Goal: Task Accomplishment & Management: Use online tool/utility

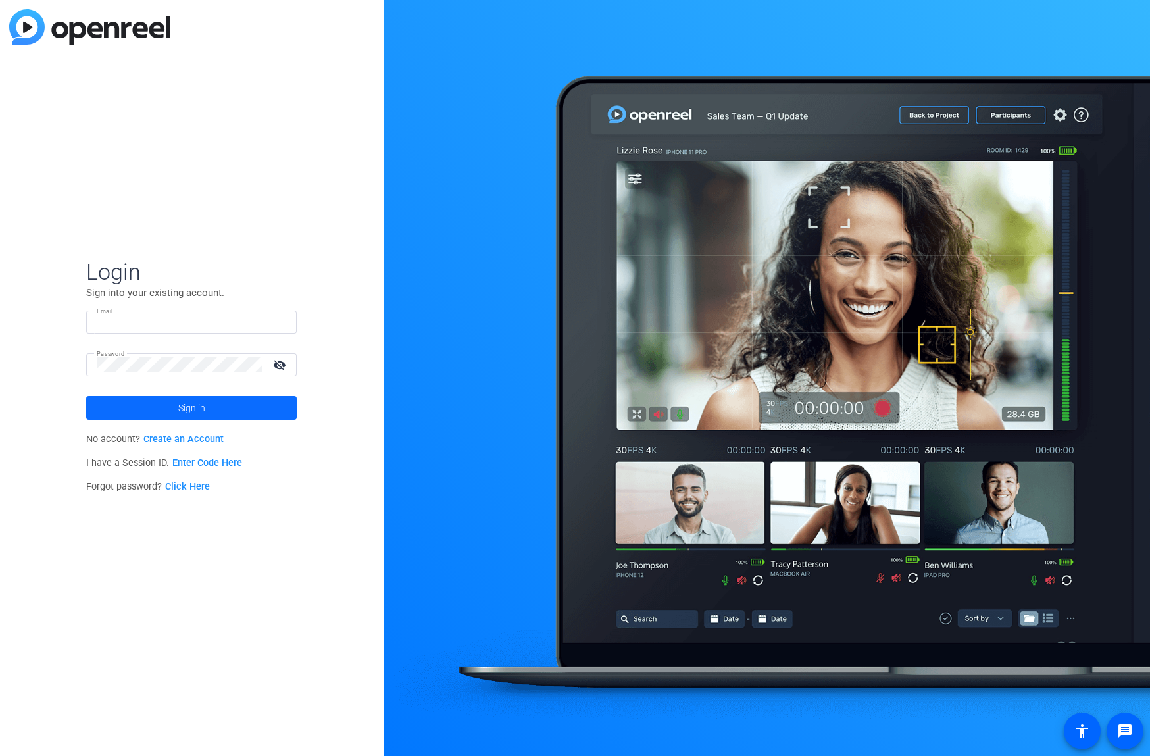
type input "[EMAIL_ADDRESS][DOMAIN_NAME]"
click at [208, 406] on span at bounding box center [191, 408] width 210 height 32
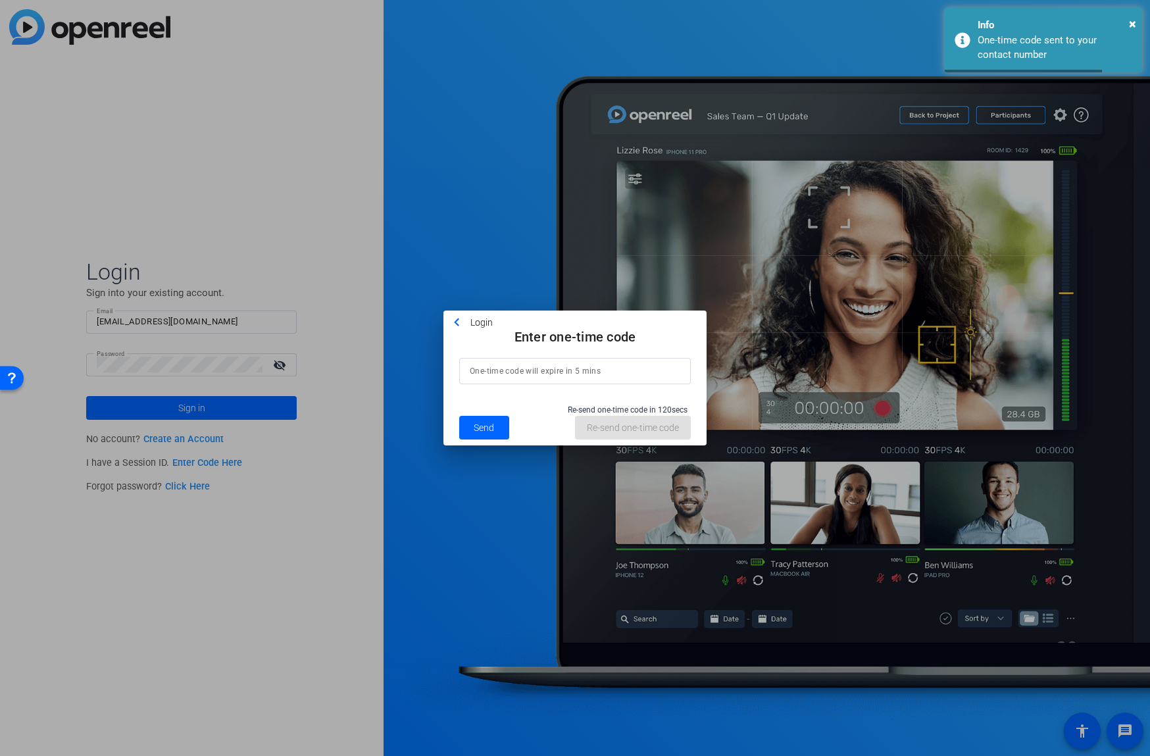
click at [535, 364] on input at bounding box center [575, 371] width 210 height 16
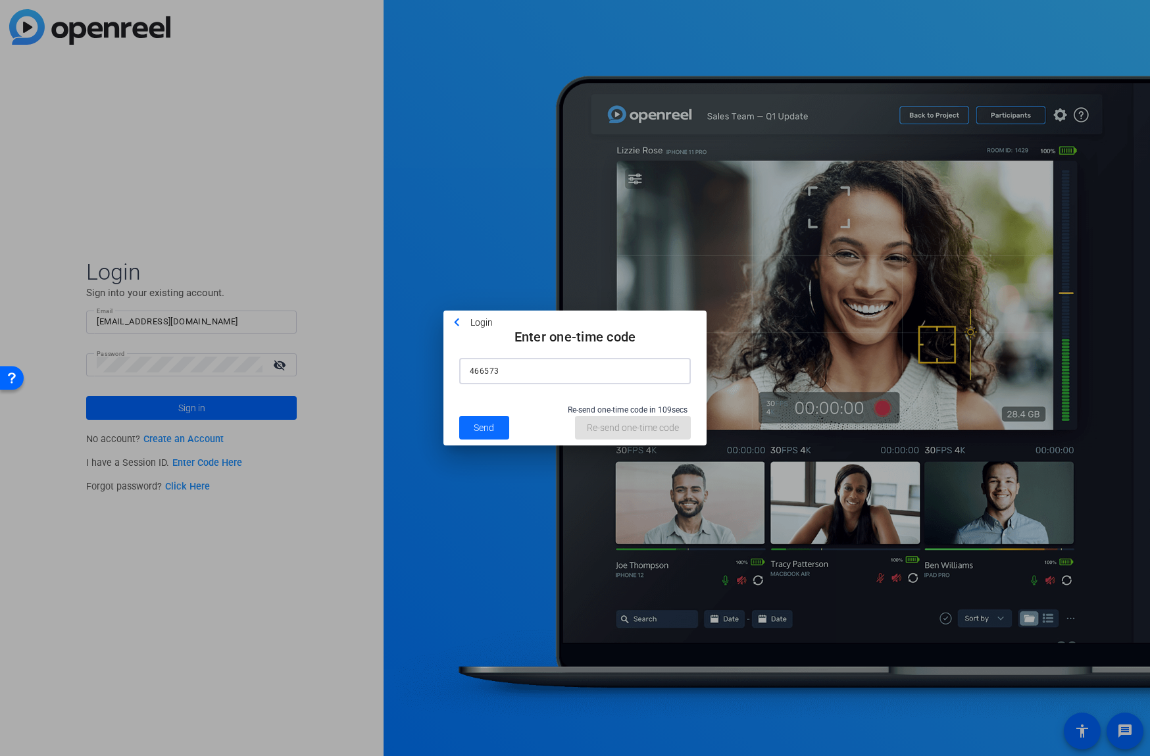
type input "466573"
click at [471, 432] on span at bounding box center [484, 428] width 50 height 32
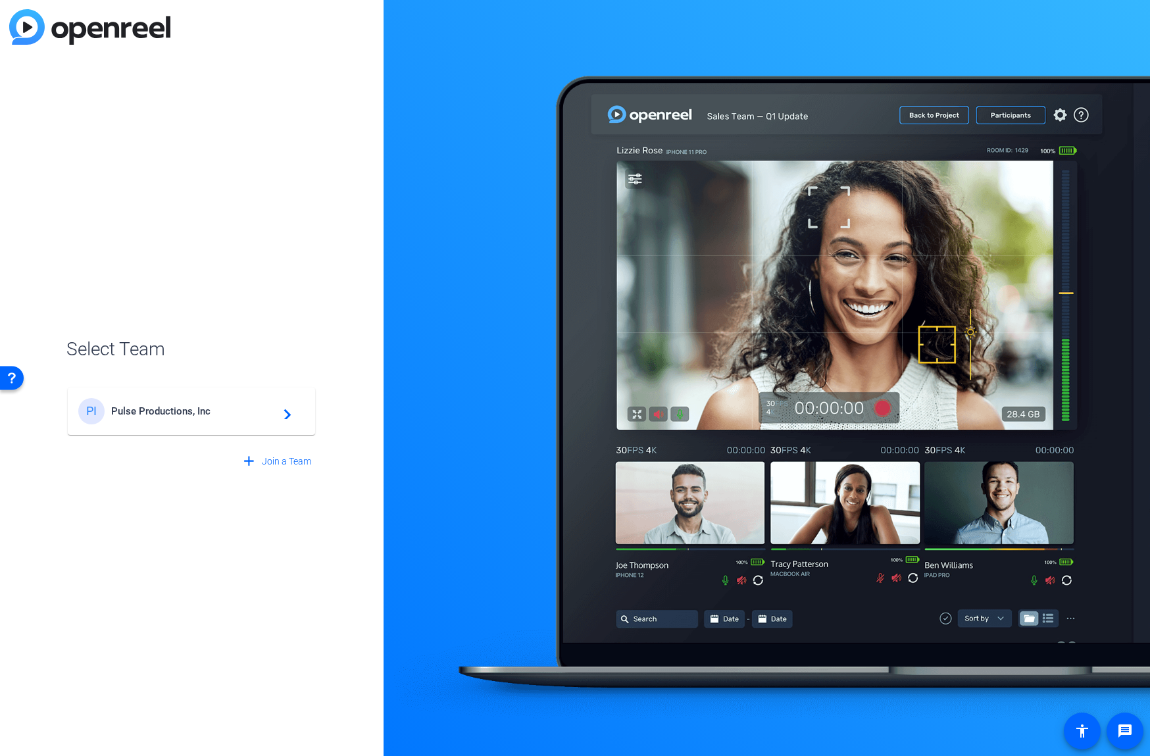
click at [189, 414] on span "Pulse Productions, Inc" at bounding box center [193, 411] width 164 height 12
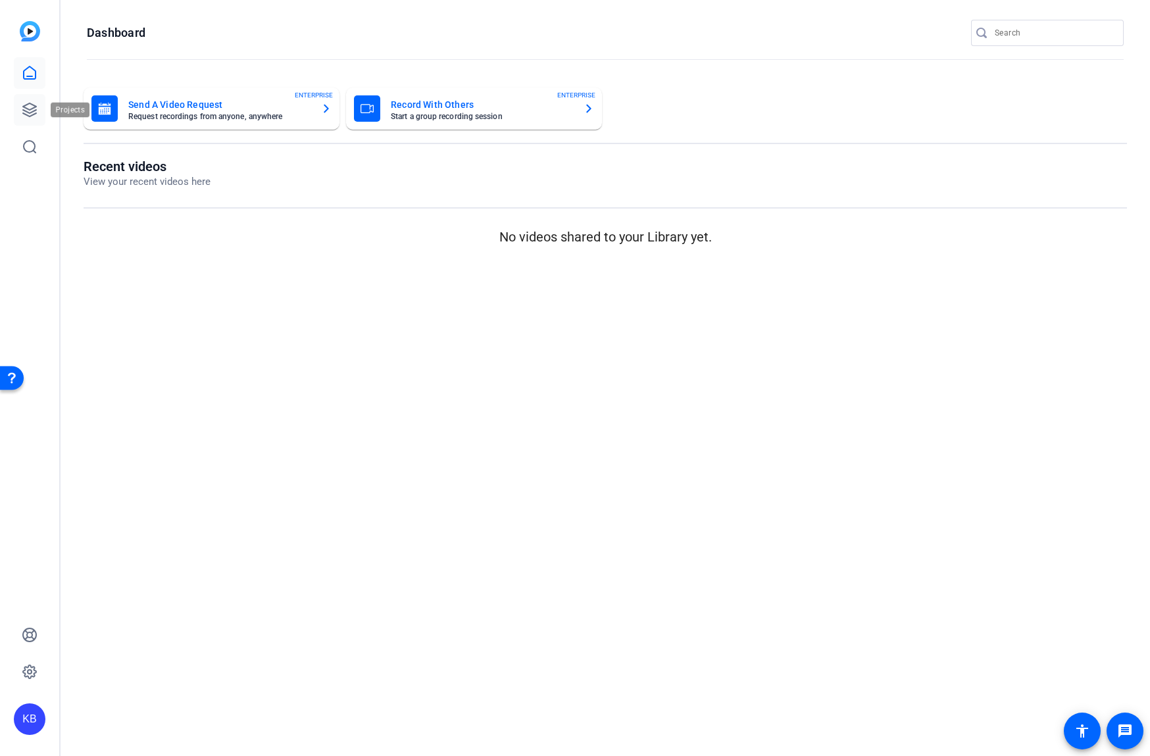
click at [26, 110] on icon at bounding box center [30, 110] width 16 height 16
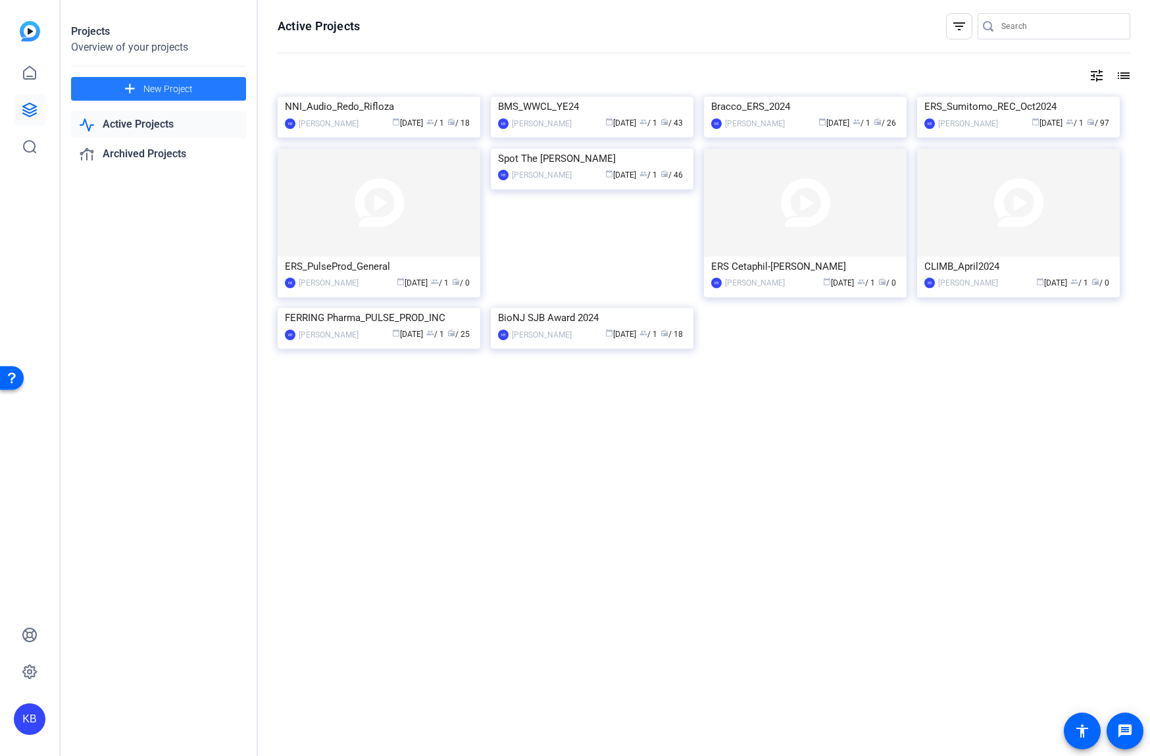
click at [139, 93] on span at bounding box center [158, 89] width 175 height 32
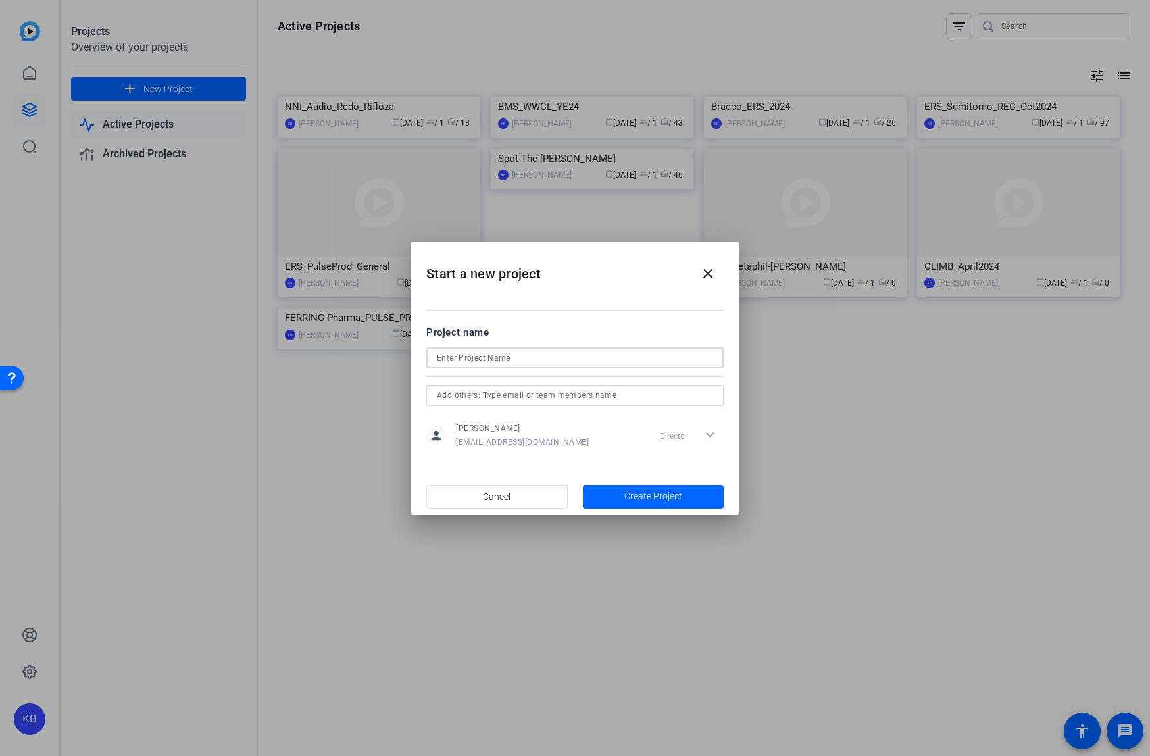
click at [465, 360] on input at bounding box center [575, 358] width 276 height 16
type input "AZ_ERS_Pulse_Podcasts"
click at [645, 494] on span "Create Project" at bounding box center [653, 496] width 58 height 14
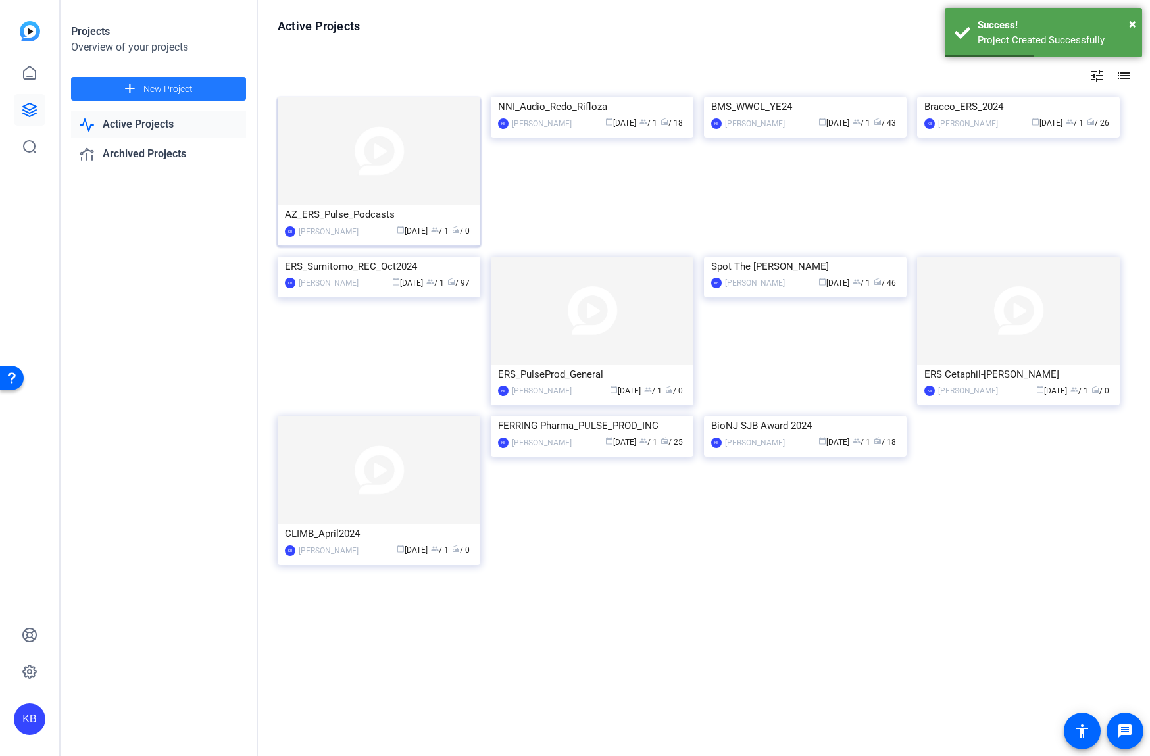
click at [350, 215] on div "AZ_ERS_Pulse_Podcasts" at bounding box center [379, 215] width 188 height 20
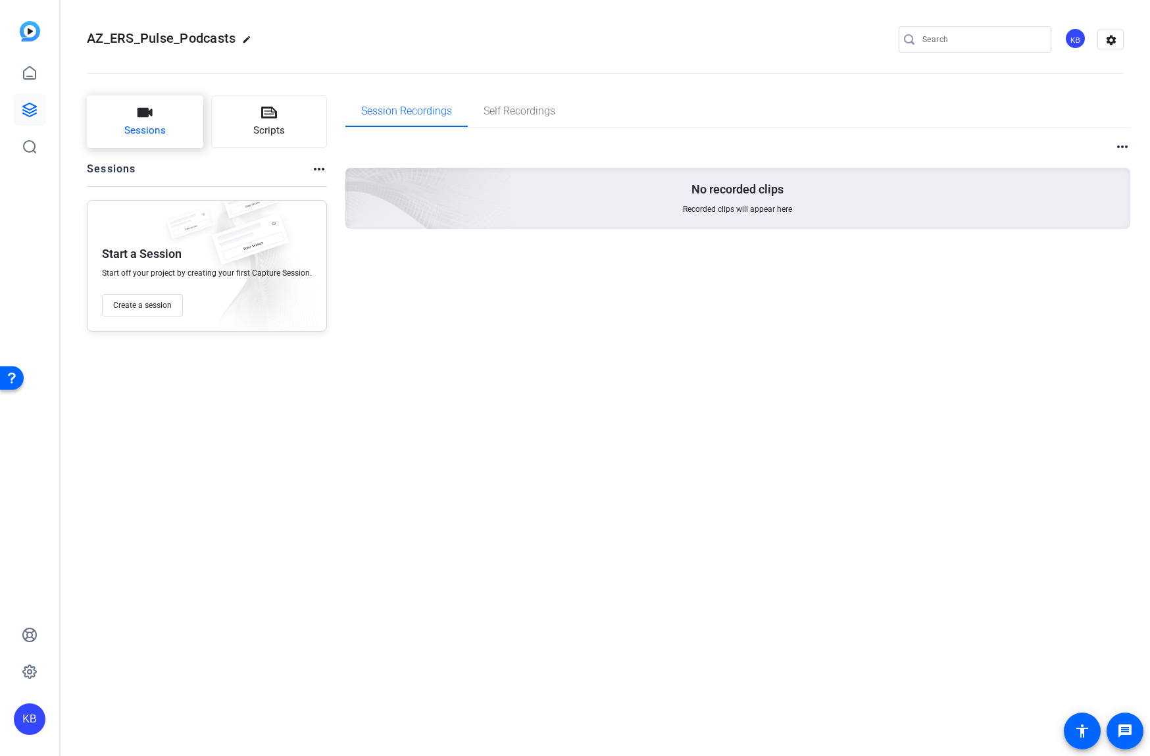
click at [174, 124] on button "Sessions" at bounding box center [145, 121] width 116 height 53
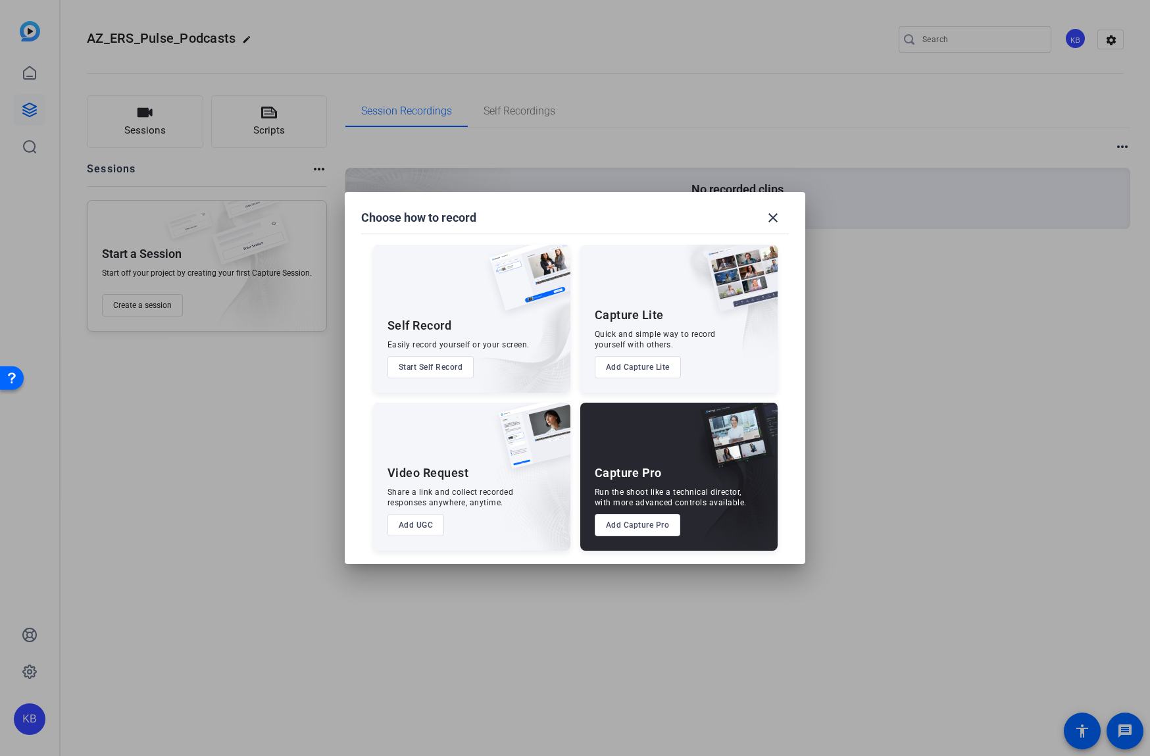
click at [657, 524] on button "Add Capture Pro" at bounding box center [638, 525] width 86 height 22
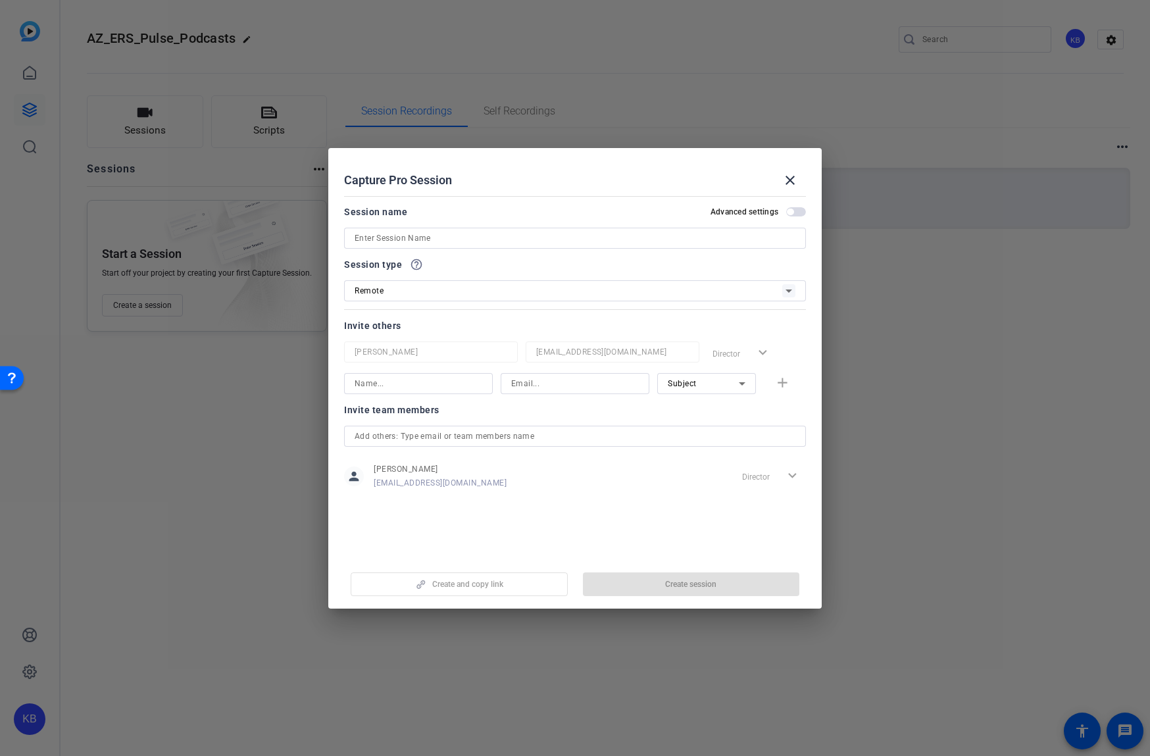
click at [469, 239] on input at bounding box center [575, 238] width 441 height 16
paste input "AZ_ERS_Pulse_Podcasts"
drag, startPoint x: 407, startPoint y: 237, endPoint x: 368, endPoint y: 238, distance: 38.8
click at [368, 238] on input "AZ_ERS_Pulse_Podcasts" at bounding box center [575, 238] width 441 height 16
click at [411, 243] on input "AZ_Podcasts" at bounding box center [575, 238] width 441 height 16
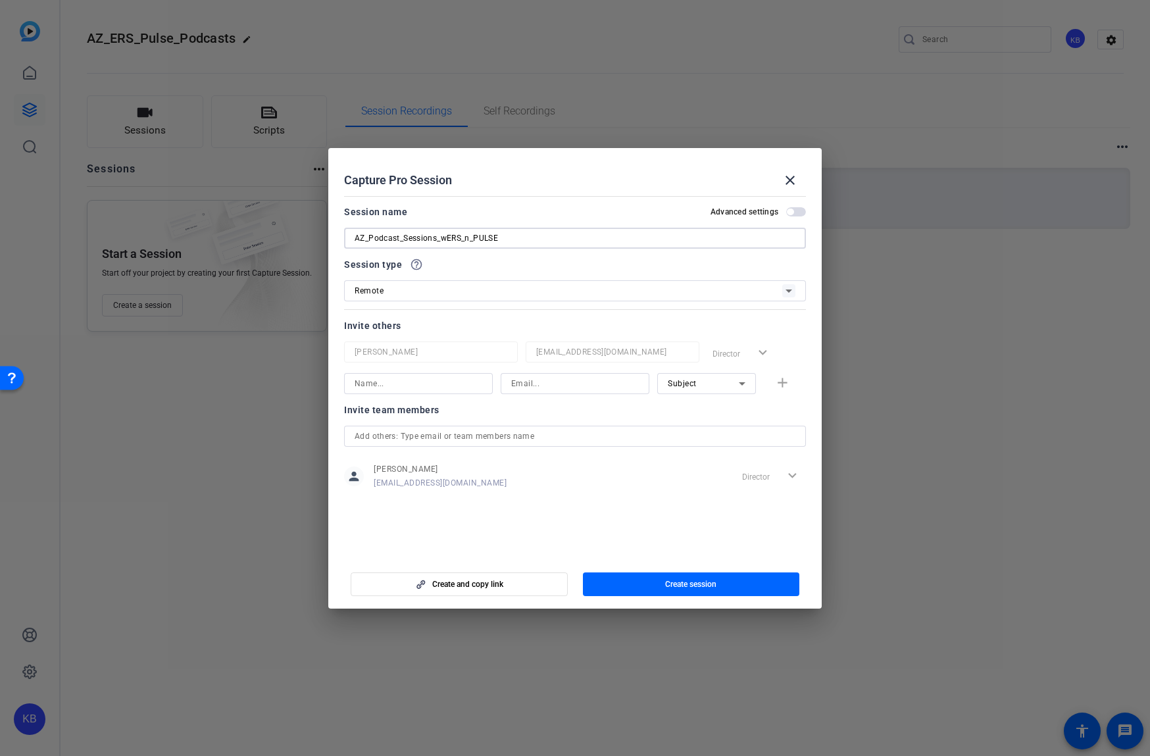
drag, startPoint x: 516, startPoint y: 237, endPoint x: 300, endPoint y: 234, distance: 215.7
click at [300, 234] on div "Choose how to record close Self Record Easily record yourself or your screen. S…" at bounding box center [575, 378] width 1150 height 756
type input "AZ_Podcast_Sessions_wERS_n_PULSE"
click at [487, 583] on span "Create and copy link" at bounding box center [467, 584] width 71 height 11
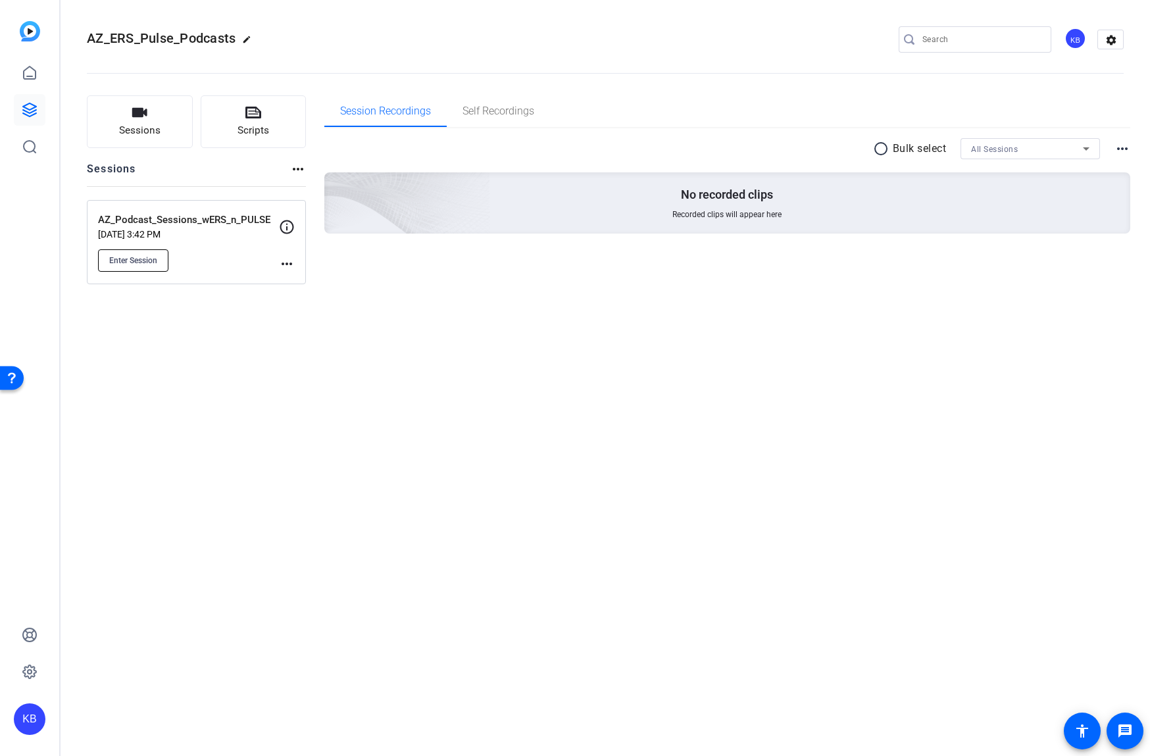
click at [149, 259] on span "Enter Session" at bounding box center [133, 260] width 48 height 11
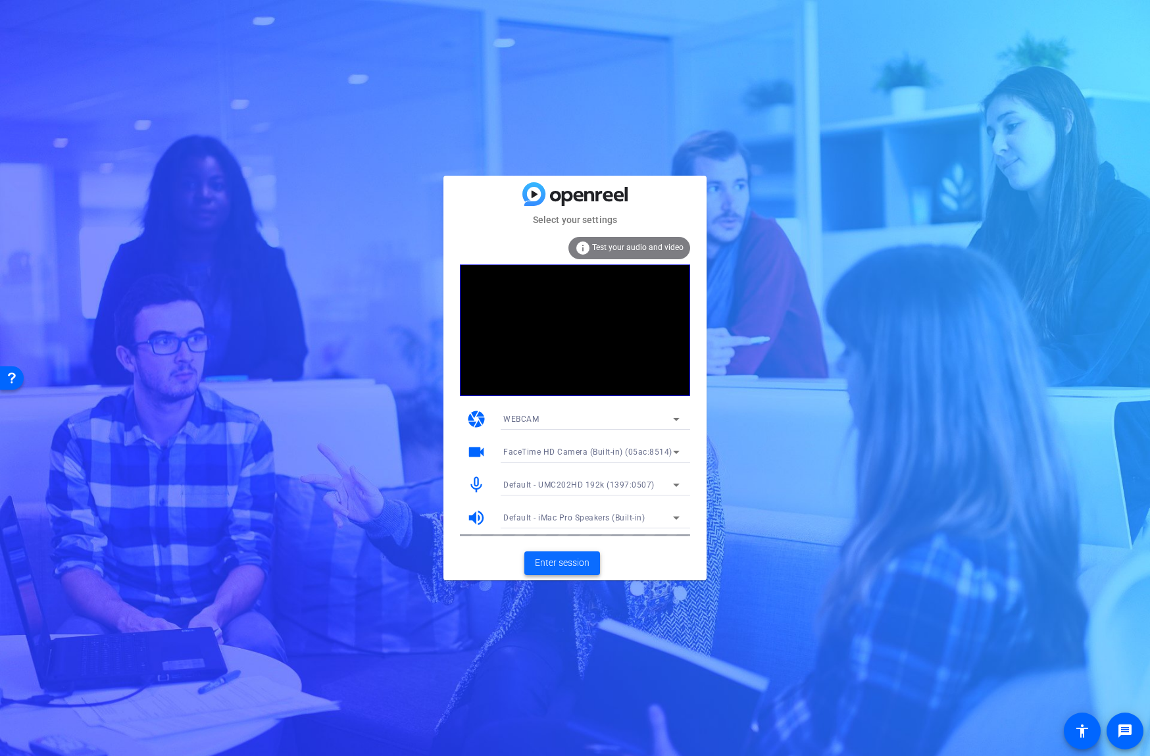
click at [553, 572] on span at bounding box center [562, 563] width 76 height 32
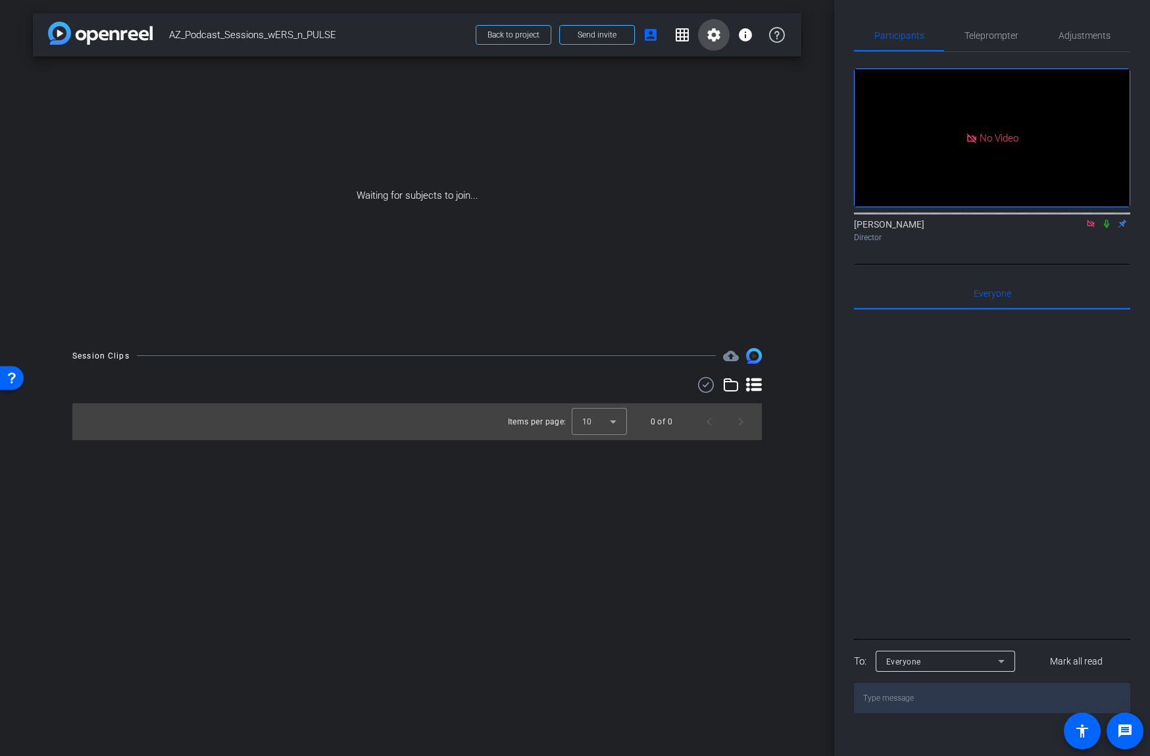
click at [713, 34] on mat-icon "settings" at bounding box center [714, 35] width 16 height 16
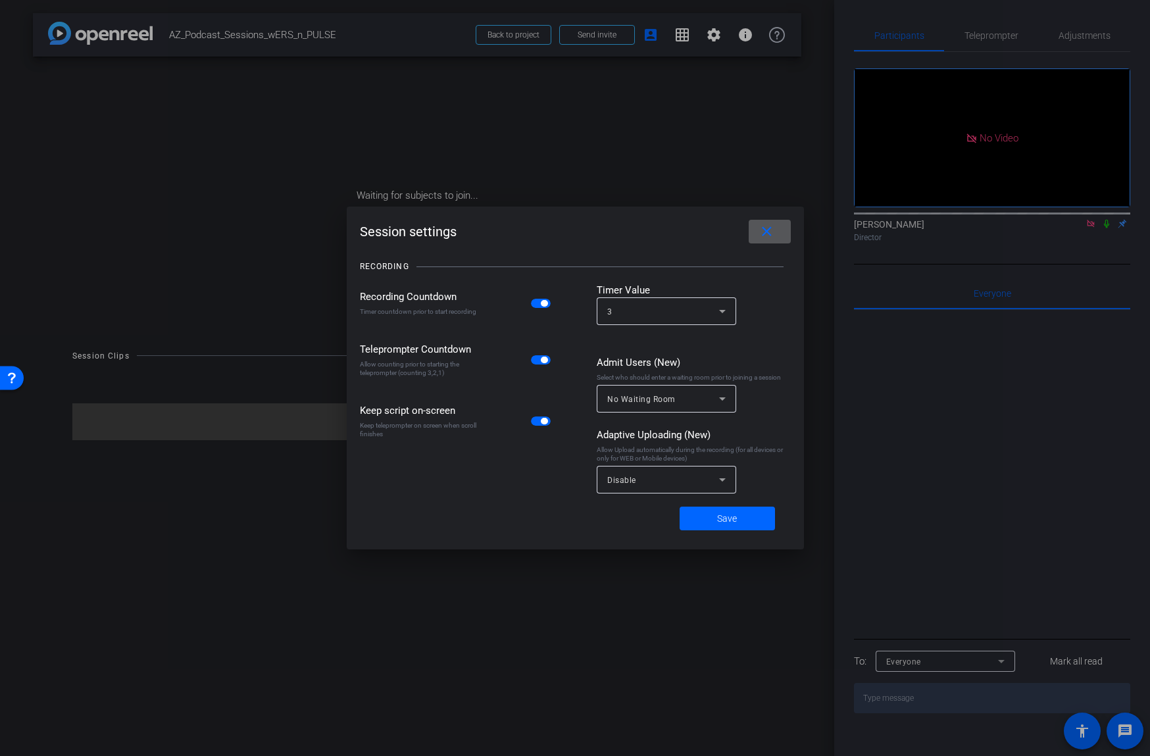
click at [713, 34] on div at bounding box center [575, 378] width 1150 height 756
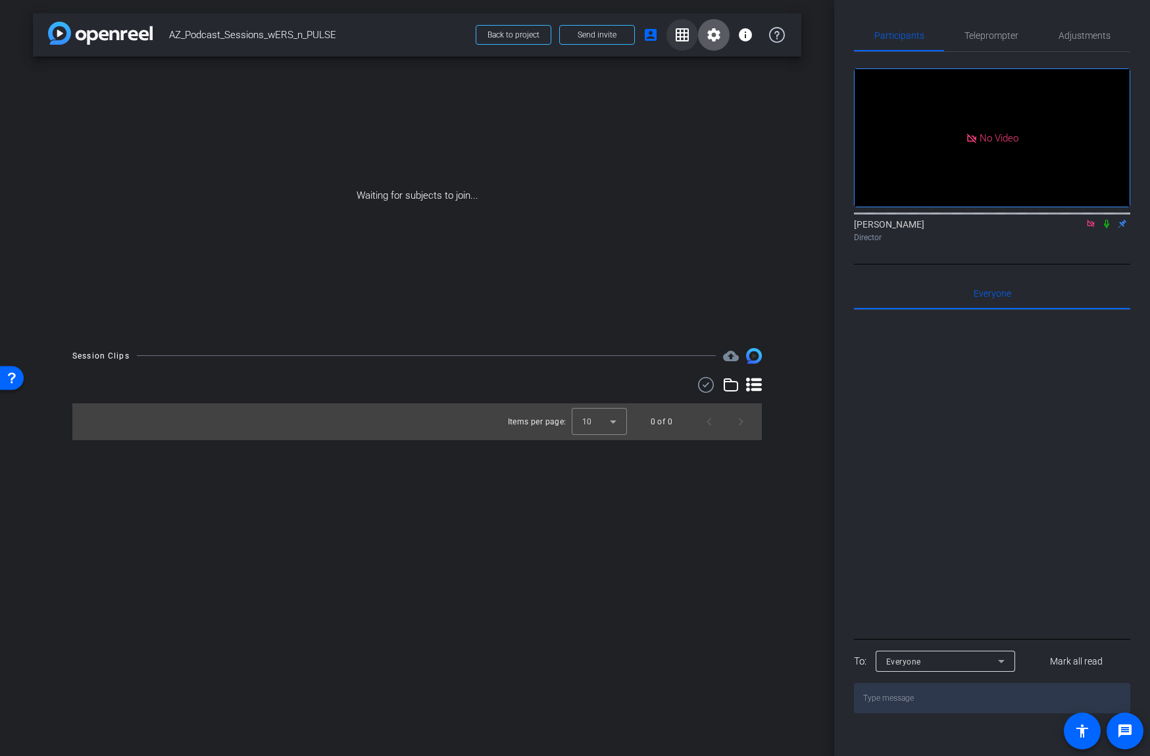
click at [687, 36] on mat-icon "grid_on" at bounding box center [682, 35] width 16 height 16
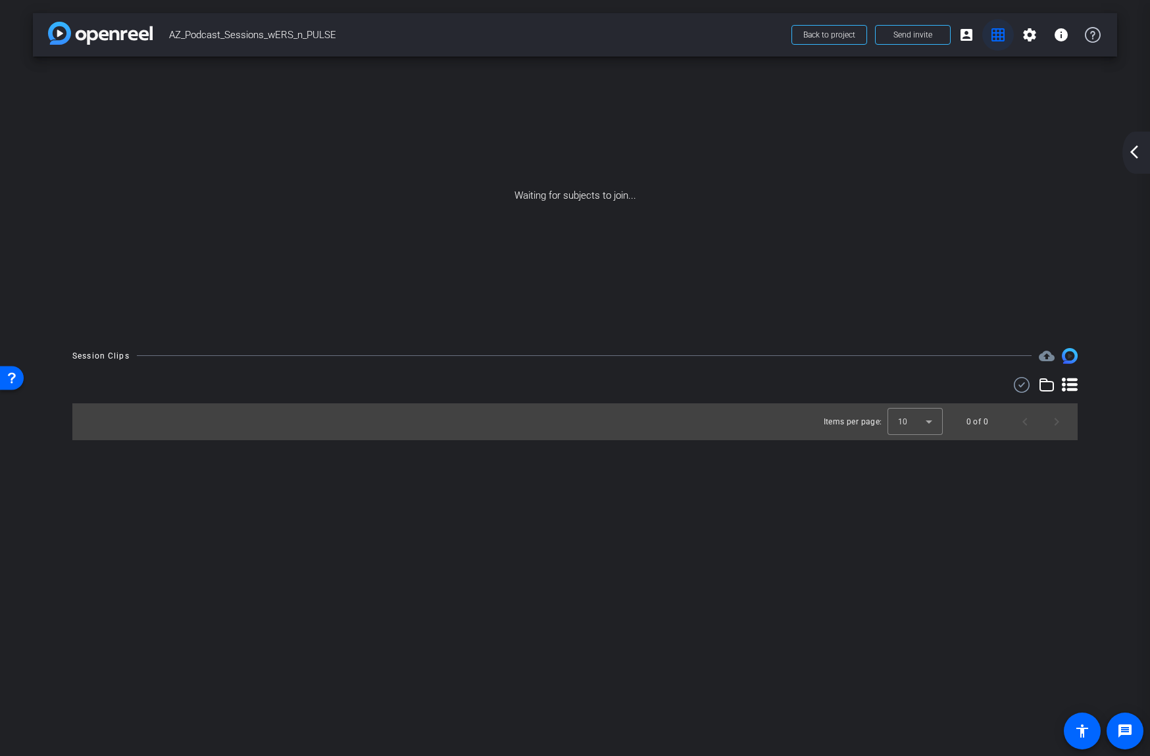
click at [999, 32] on mat-icon "grid_on" at bounding box center [998, 35] width 16 height 16
click at [997, 33] on mat-icon "grid_on" at bounding box center [998, 35] width 16 height 16
click at [1138, 157] on mat-icon "arrow_back_ios_new" at bounding box center [1134, 152] width 16 height 16
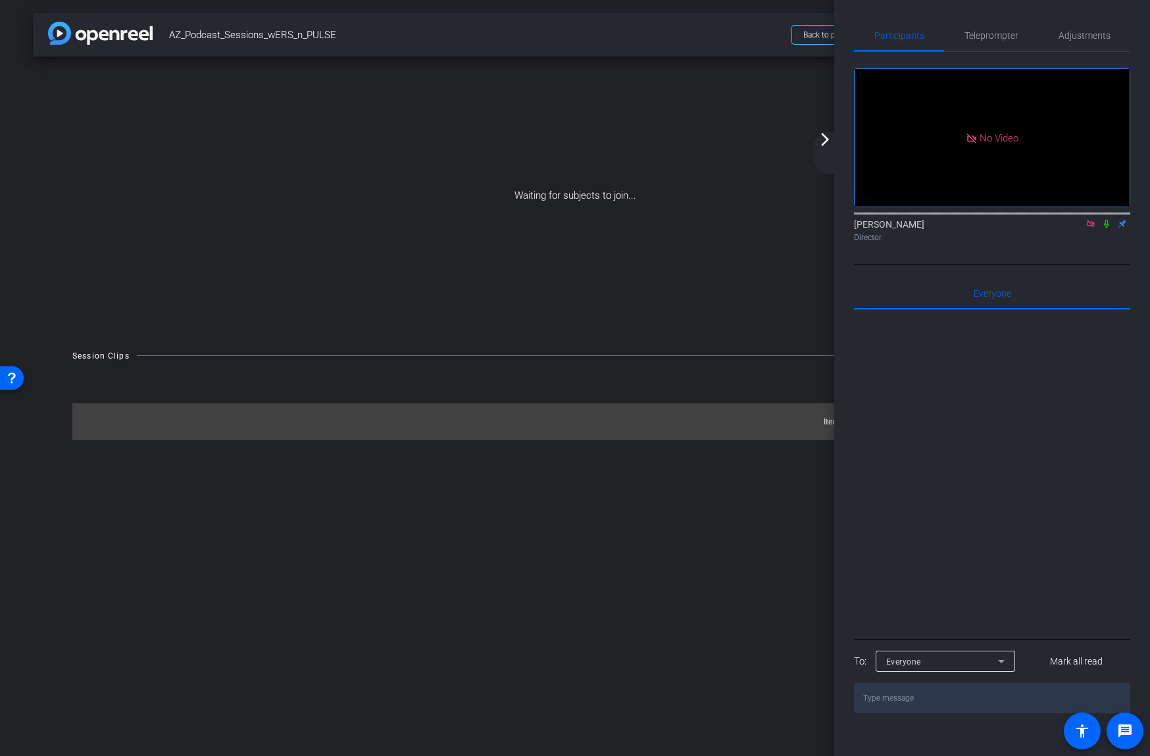
click at [758, 97] on div "Waiting for subjects to join..." at bounding box center [575, 196] width 1084 height 278
click at [823, 145] on mat-icon "arrow_forward_ios" at bounding box center [825, 140] width 16 height 16
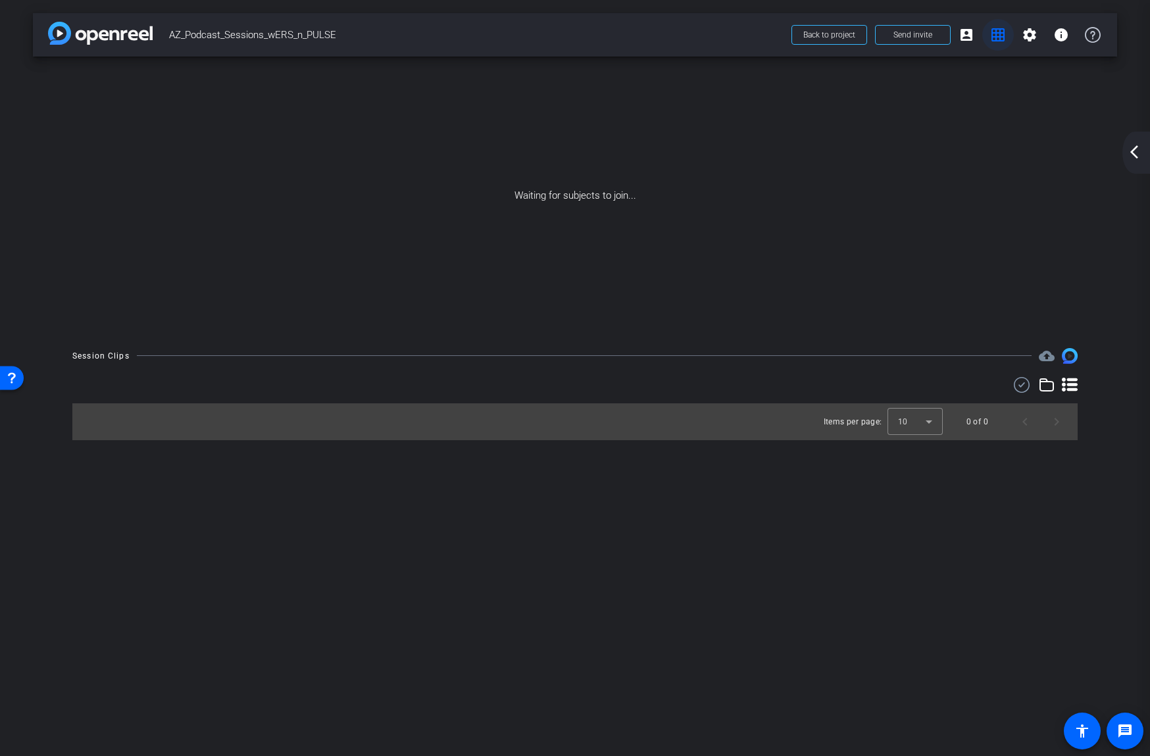
click at [1002, 33] on mat-icon "grid_on" at bounding box center [998, 35] width 16 height 16
click at [970, 34] on mat-icon "account_box" at bounding box center [966, 35] width 16 height 16
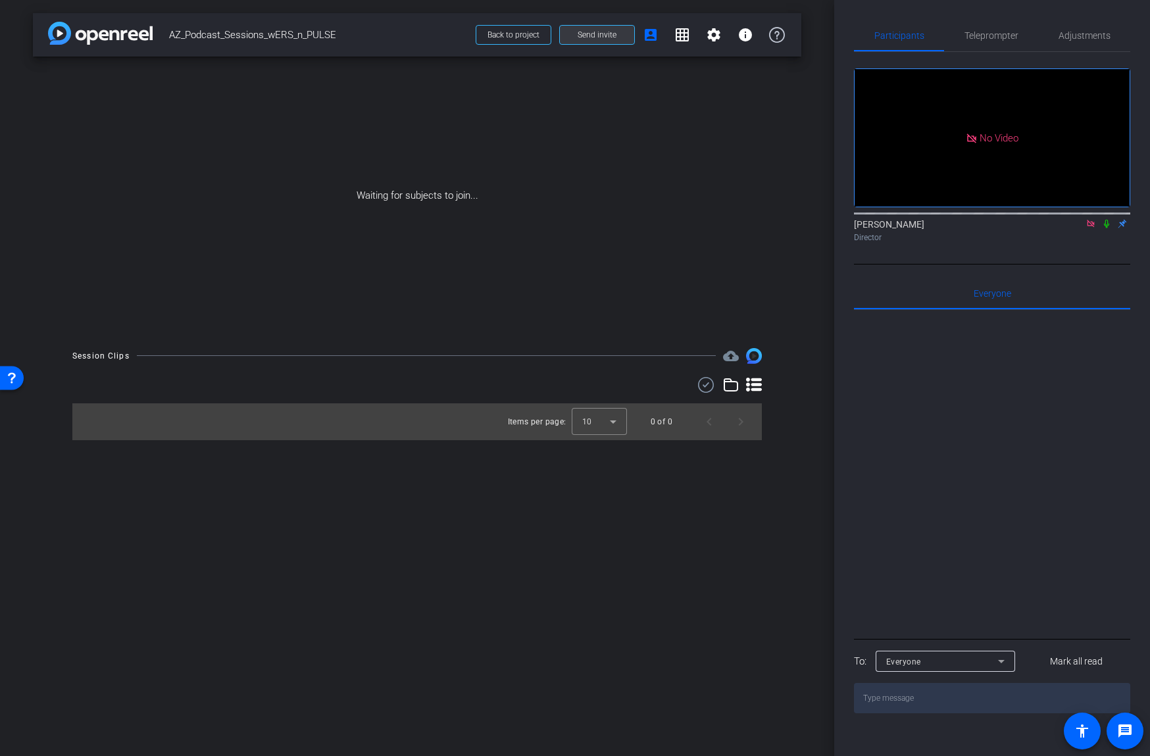
click at [585, 33] on span "Send invite" at bounding box center [596, 35] width 39 height 11
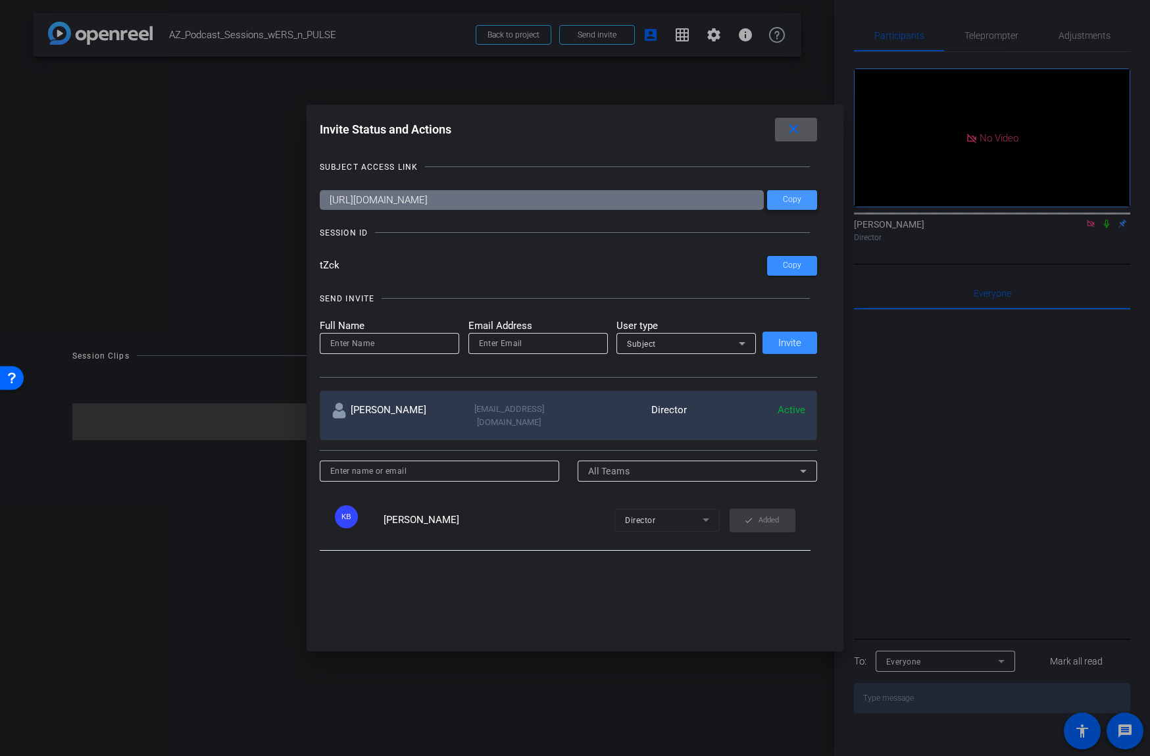
click at [779, 197] on span at bounding box center [792, 200] width 50 height 32
click at [799, 267] on span "Copy" at bounding box center [792, 265] width 18 height 10
